Goal: Information Seeking & Learning: Find specific fact

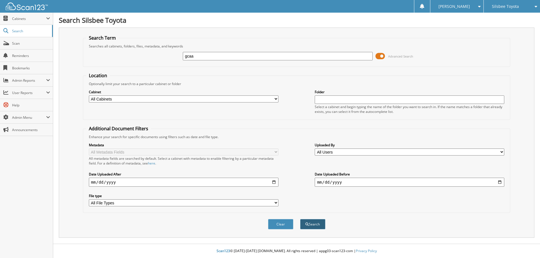
type input "gcaa"
click at [316, 225] on button "Search" at bounding box center [312, 224] width 25 height 10
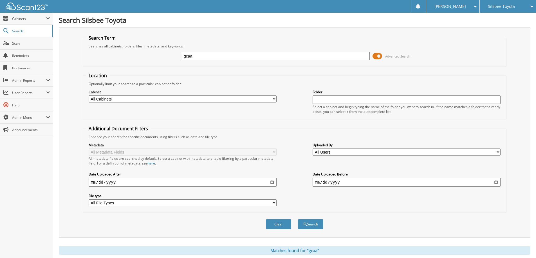
drag, startPoint x: 179, startPoint y: 52, endPoint x: 166, endPoint y: 50, distance: 13.0
click at [166, 50] on div "gcaa Advanced Search" at bounding box center [294, 56] width 417 height 15
type input "GCAA"
click at [298, 219] on button "Search" at bounding box center [310, 224] width 25 height 10
click at [200, 55] on input "GCAA" at bounding box center [276, 56] width 188 height 8
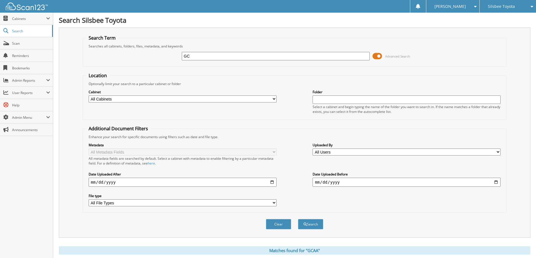
type input "G"
type input "8g229984"
click at [298, 219] on button "Search" at bounding box center [310, 224] width 25 height 10
drag, startPoint x: 206, startPoint y: 56, endPoint x: 166, endPoint y: 55, distance: 39.9
click at [166, 55] on div "8g229984 Advanced Search" at bounding box center [294, 56] width 417 height 15
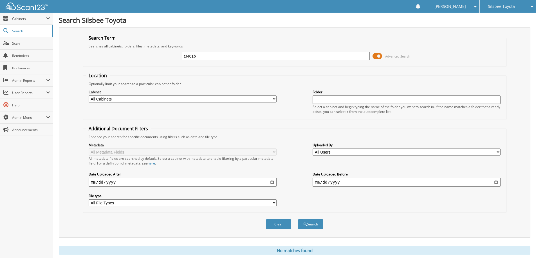
type input "t3461b"
click at [298, 219] on button "Search" at bounding box center [310, 224] width 25 height 10
drag, startPoint x: 200, startPoint y: 56, endPoint x: 161, endPoint y: 55, distance: 39.7
click at [161, 55] on div "t3461b Advanced Search" at bounding box center [294, 56] width 417 height 15
type input "3gcec13j78g229984"
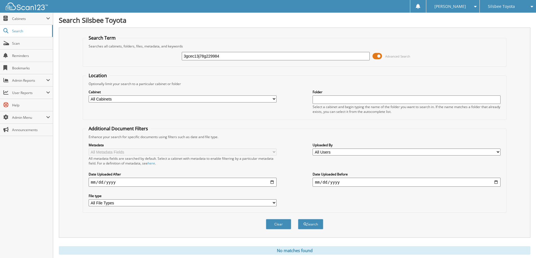
click at [298, 219] on button "Search" at bounding box center [310, 224] width 25 height 10
drag, startPoint x: 223, startPoint y: 56, endPoint x: 164, endPoint y: 55, distance: 59.3
click at [164, 55] on div "3gcec13j78g229984 Advanced Search" at bounding box center [294, 56] width 417 height 15
type input "export"
click at [298, 219] on button "Search" at bounding box center [310, 224] width 25 height 10
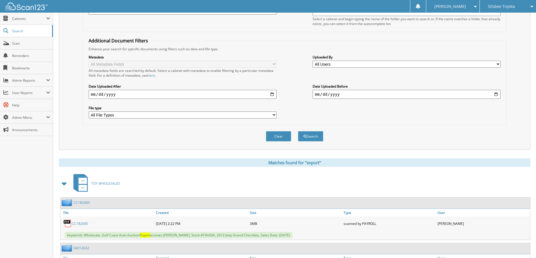
scroll to position [141, 0]
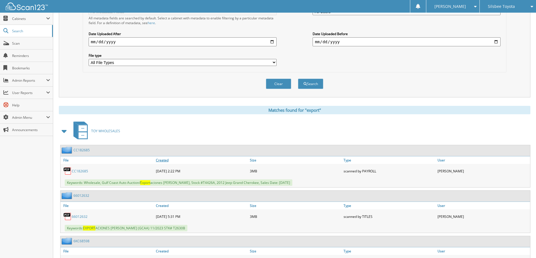
click at [161, 160] on link "Created" at bounding box center [201, 161] width 94 height 8
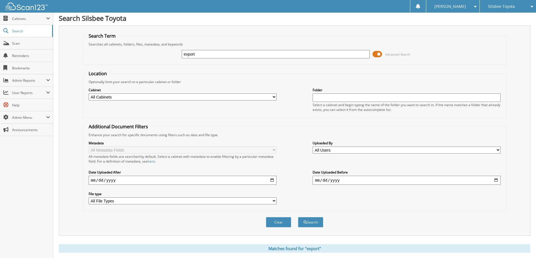
scroll to position [0, 0]
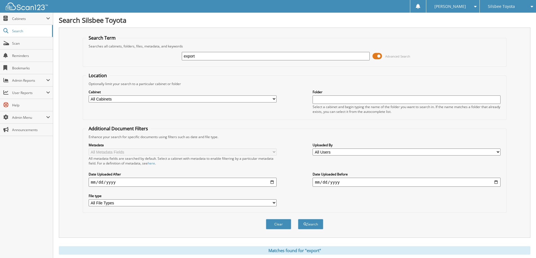
drag, startPoint x: 217, startPoint y: 57, endPoint x: 140, endPoint y: 56, distance: 77.6
click at [140, 56] on div "export Advanced Search" at bounding box center [294, 56] width 417 height 15
type input "07/25/2025"
click at [298, 219] on button "Search" at bounding box center [310, 224] width 25 height 10
drag, startPoint x: 211, startPoint y: 54, endPoint x: 155, endPoint y: 54, distance: 56.5
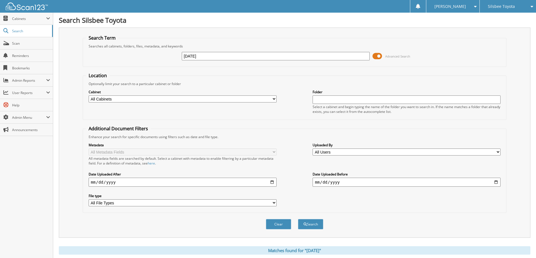
click at [156, 54] on div "[DATE] Advanced Search" at bounding box center [294, 56] width 417 height 15
type input "07/25/25"
click at [298, 219] on button "Search" at bounding box center [310, 224] width 25 height 10
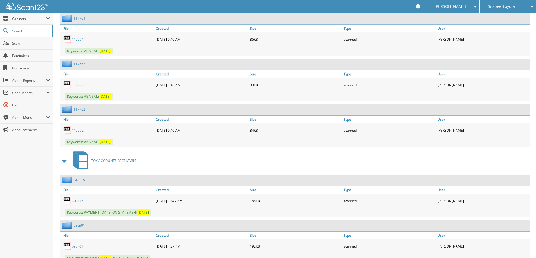
scroll to position [2187, 0]
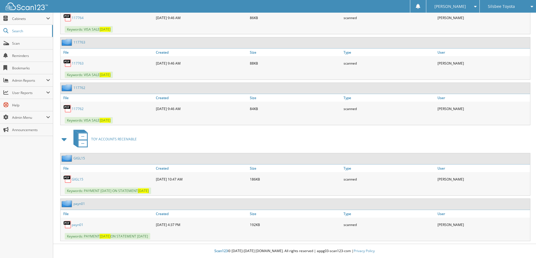
click at [494, 6] on span "Silsbee Toyota" at bounding box center [501, 6] width 27 height 3
click at [495, 44] on link "[PERSON_NAME] Chevrolet Buick GMC" at bounding box center [507, 51] width 56 height 15
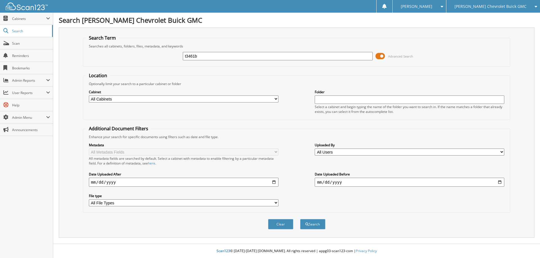
type input "t3461b"
click at [300, 219] on button "Search" at bounding box center [312, 224] width 25 height 10
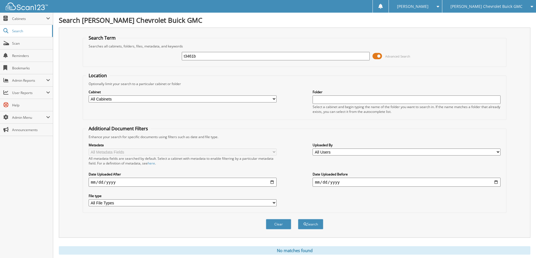
drag, startPoint x: 200, startPoint y: 56, endPoint x: 173, endPoint y: 53, distance: 28.0
click at [173, 53] on div "t3461b Advanced Search" at bounding box center [294, 56] width 417 height 15
type input "gcaa"
click at [298, 219] on button "Search" at bounding box center [310, 224] width 25 height 10
drag, startPoint x: 198, startPoint y: 55, endPoint x: 164, endPoint y: 53, distance: 34.1
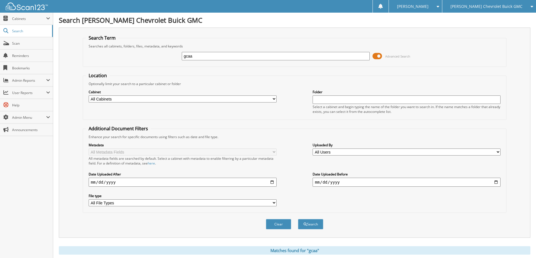
click at [164, 53] on div "gcaa Advanced Search" at bounding box center [294, 56] width 417 height 15
type input "8g229984"
click at [298, 219] on button "Search" at bounding box center [310, 224] width 25 height 10
click at [496, 5] on span "[PERSON_NAME] Chevrolet Buick GMC" at bounding box center [486, 6] width 72 height 3
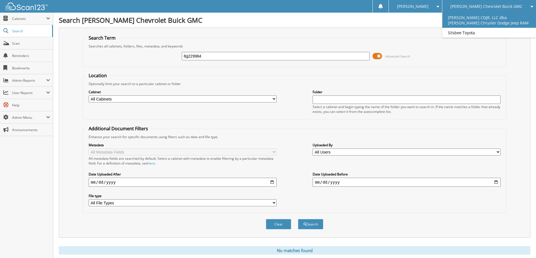
click at [494, 22] on link "[PERSON_NAME] CDJR, LLC dba [PERSON_NAME] Chrysler Dodge Jeep RAM" at bounding box center [489, 20] width 94 height 15
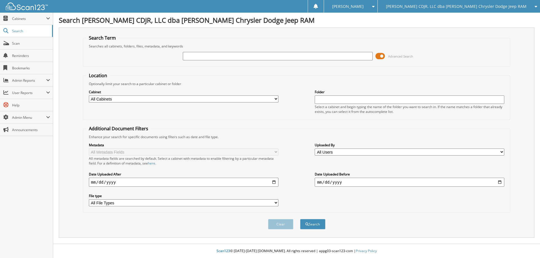
click at [210, 57] on input "text" at bounding box center [278, 56] width 190 height 8
type input "8g229984"
click at [300, 219] on button "Search" at bounding box center [312, 224] width 25 height 10
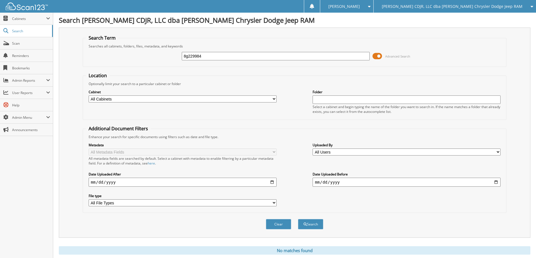
drag, startPoint x: 204, startPoint y: 55, endPoint x: 146, endPoint y: 50, distance: 58.1
click at [146, 50] on div "8g229984 Advanced Search" at bounding box center [294, 56] width 417 height 15
type input "GCAA"
click at [298, 219] on button "Search" at bounding box center [310, 224] width 25 height 10
click at [485, 7] on span "[PERSON_NAME] CDJR, LLC dba [PERSON_NAME] Chrysler Dodge Jeep RAM" at bounding box center [452, 6] width 141 height 3
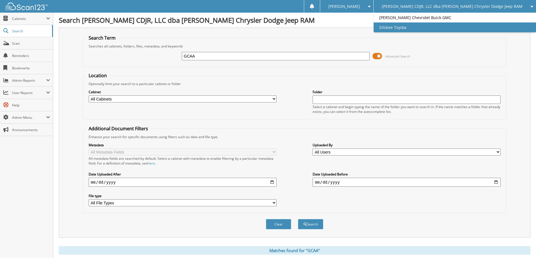
click at [426, 28] on link "Silsbee Toyota" at bounding box center [454, 27] width 162 height 10
